Goal: Task Accomplishment & Management: Manage account settings

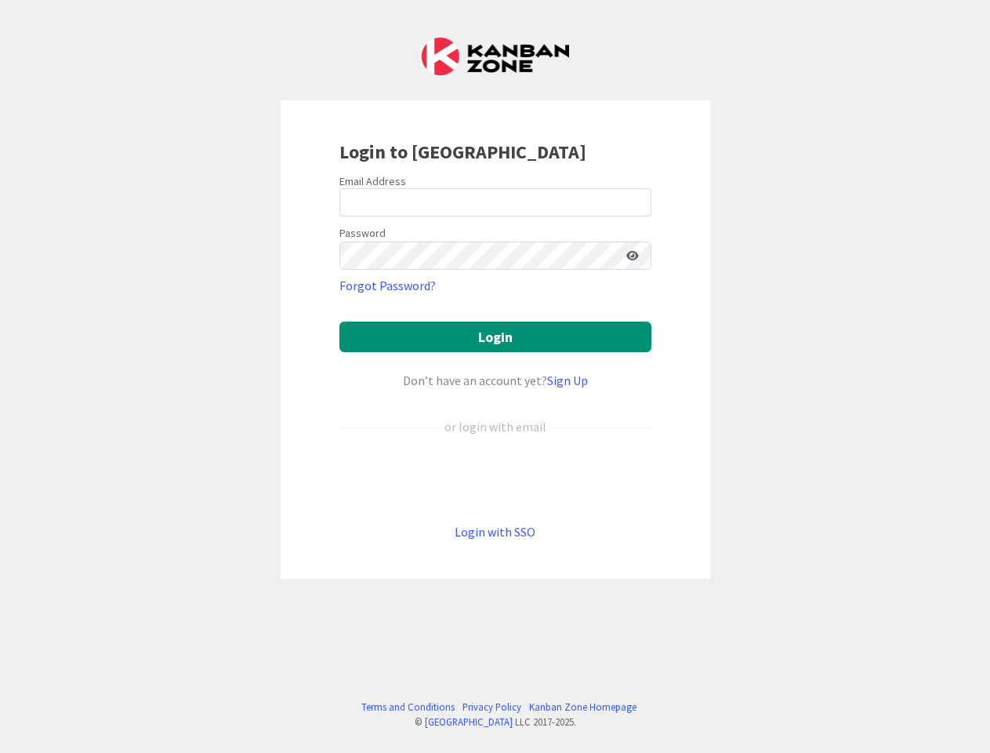
click at [495, 376] on div "Don’t have an account yet? Sign Up" at bounding box center [495, 380] width 312 height 19
click at [633, 256] on icon at bounding box center [632, 255] width 13 height 11
click at [495, 336] on button "Login" at bounding box center [495, 336] width 312 height 31
